Goal: Find specific page/section: Find specific page/section

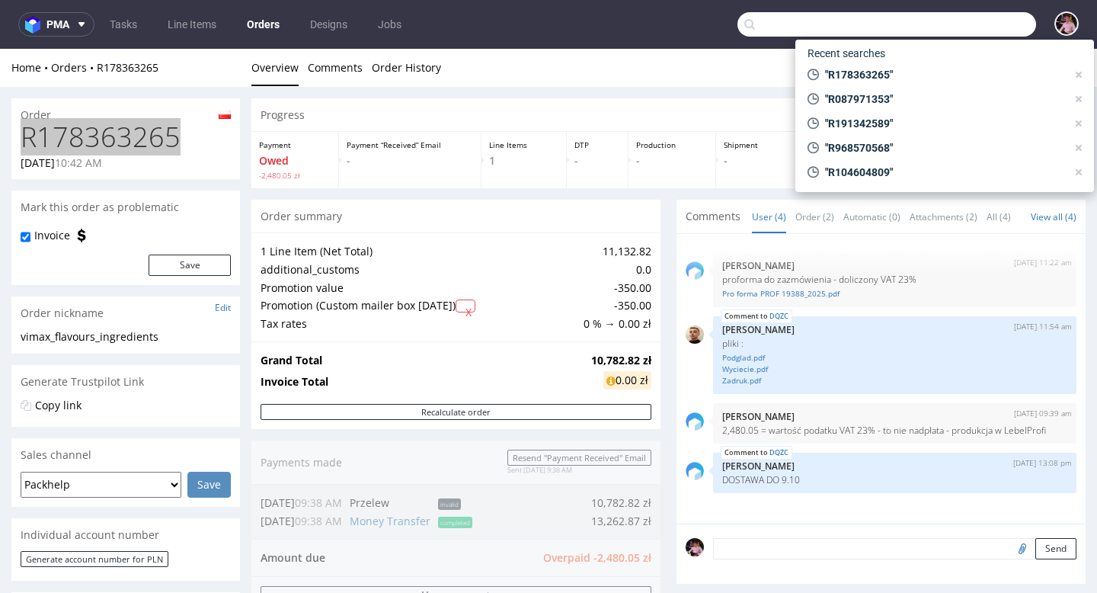
click at [957, 23] on input "text" at bounding box center [887, 24] width 299 height 24
paste input "R751409610"
type input "R751409610"
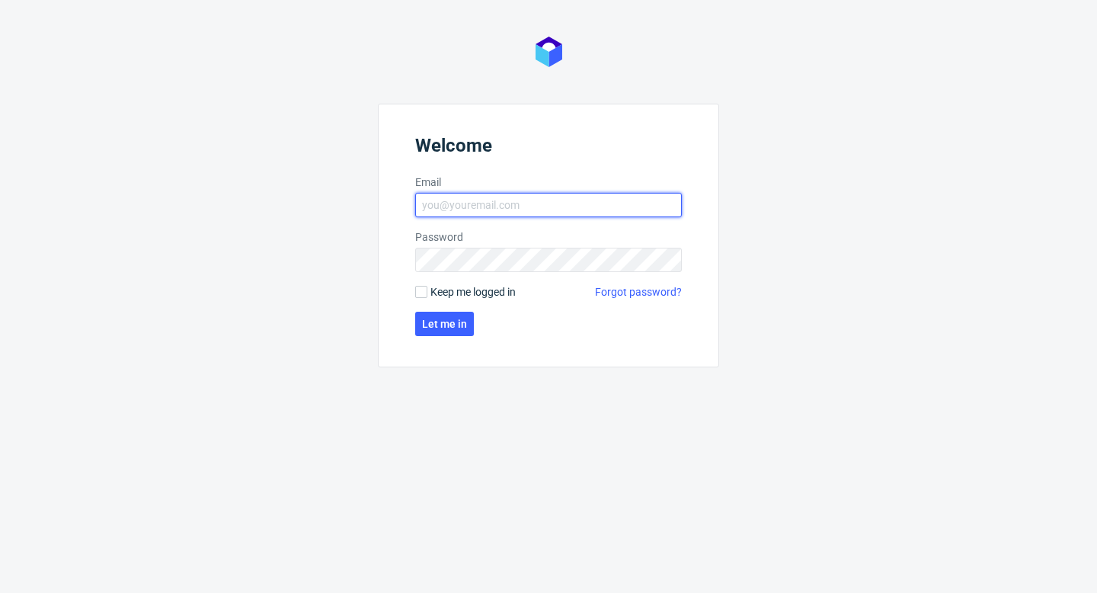
click at [499, 206] on input "Email" at bounding box center [548, 205] width 267 height 24
type input "aleks.ziemkowski@packhelp.com"
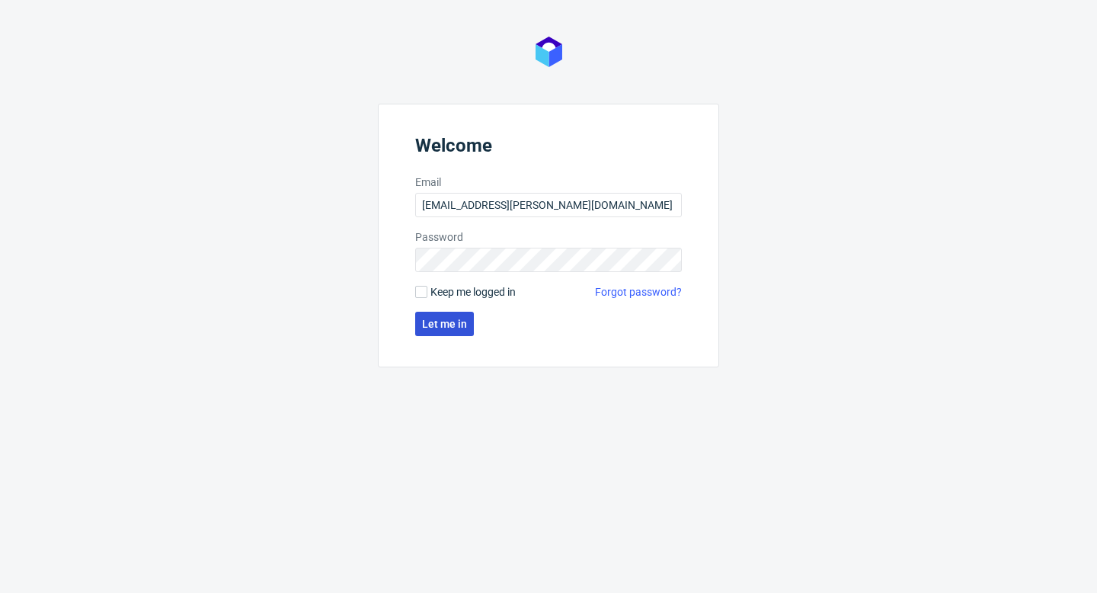
click at [428, 323] on span "Let me in" at bounding box center [444, 324] width 45 height 11
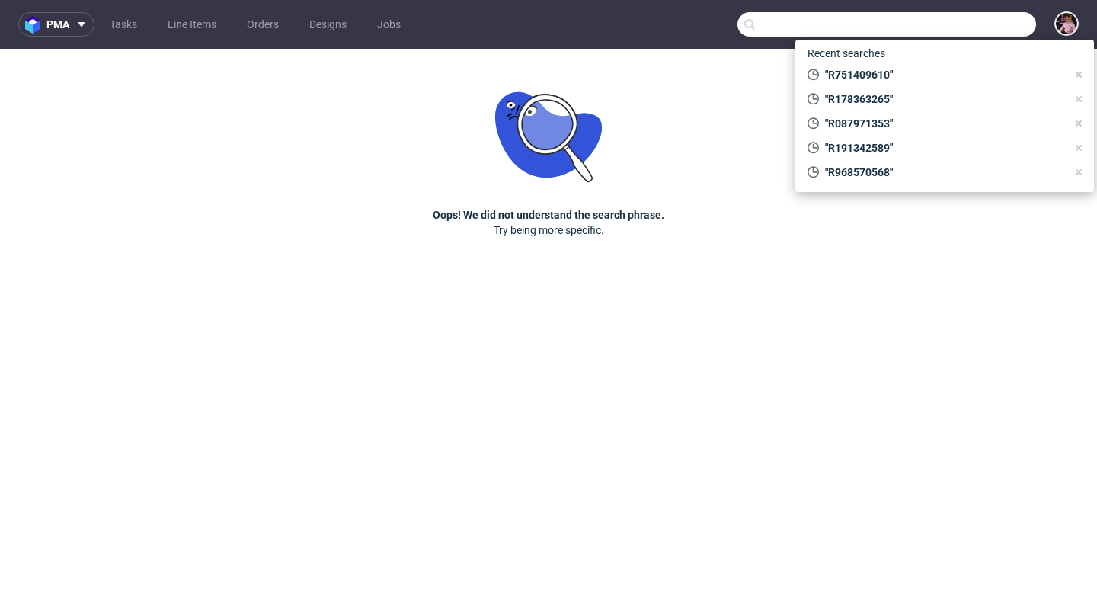
click at [981, 22] on input "text" at bounding box center [887, 24] width 299 height 24
paste input "R751409610"
type input "R751409610"
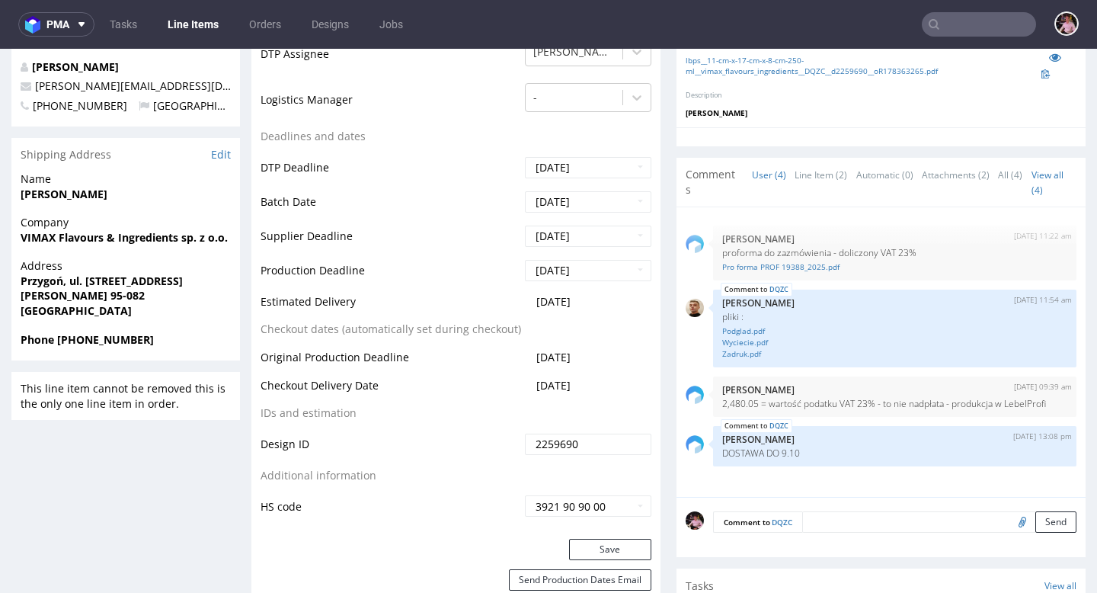
scroll to position [562, 0]
